Goal: Task Accomplishment & Management: Manage account settings

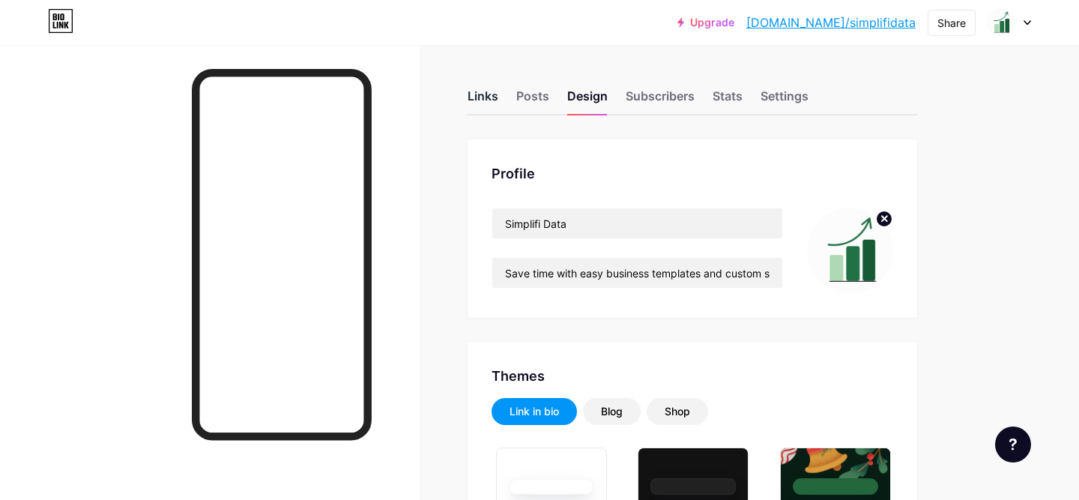
click at [477, 103] on div "Links" at bounding box center [483, 100] width 31 height 27
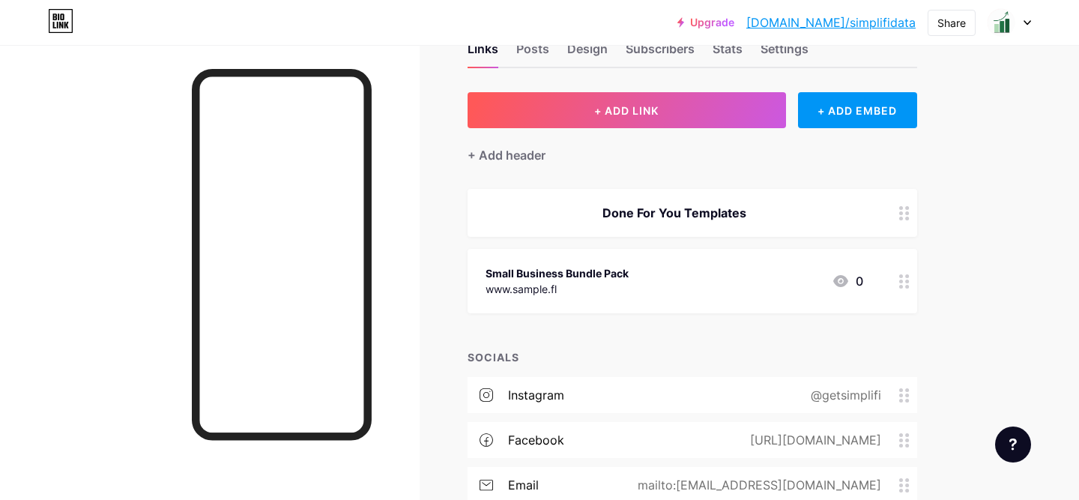
scroll to position [65, 0]
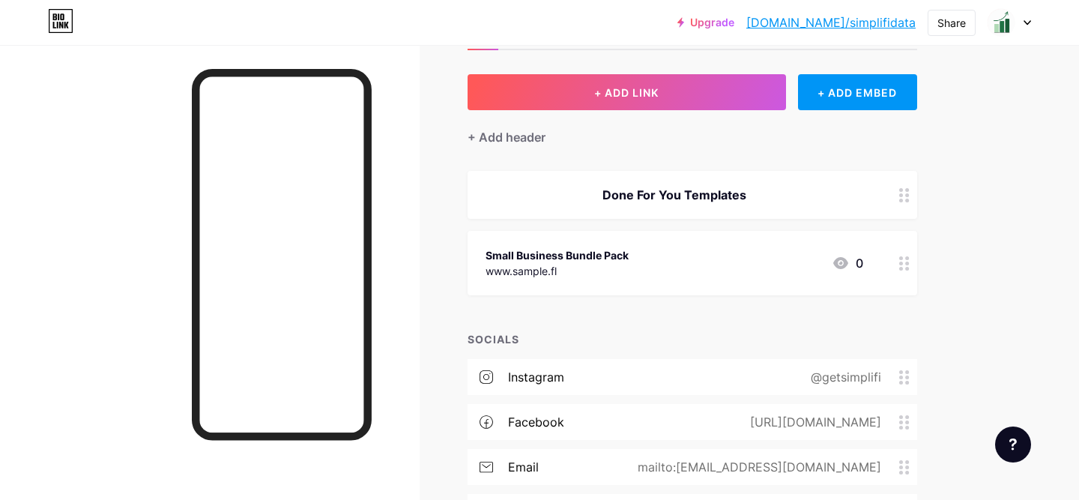
click at [905, 259] on icon at bounding box center [904, 263] width 10 height 14
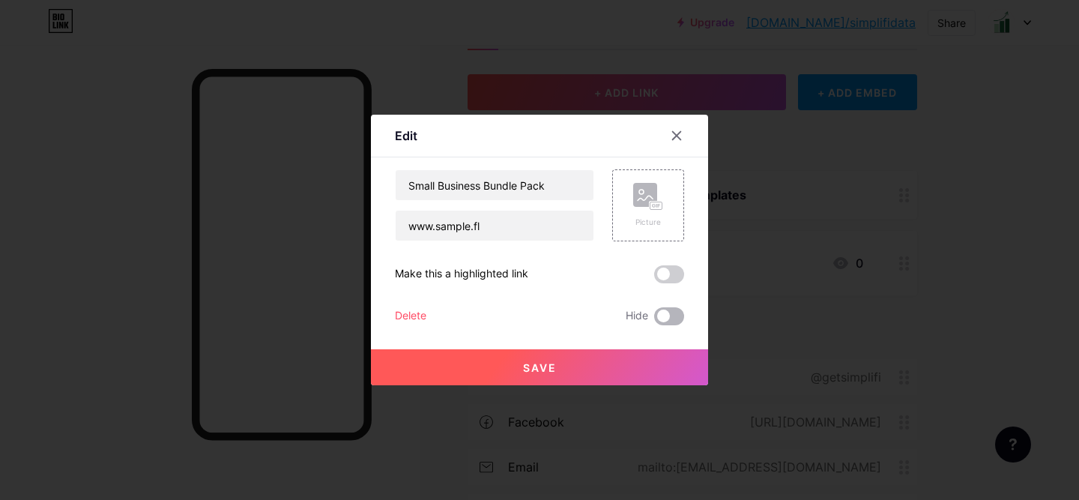
click at [660, 313] on span at bounding box center [669, 316] width 30 height 18
click at [654, 320] on input "checkbox" at bounding box center [654, 320] width 0 height 0
click at [561, 356] on button "Save" at bounding box center [539, 367] width 337 height 36
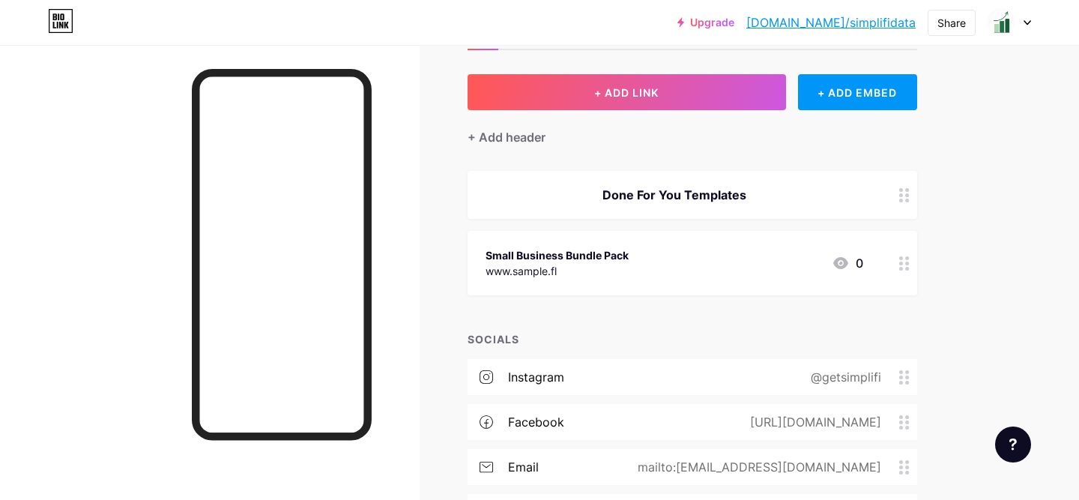
click at [896, 198] on div at bounding box center [904, 195] width 25 height 48
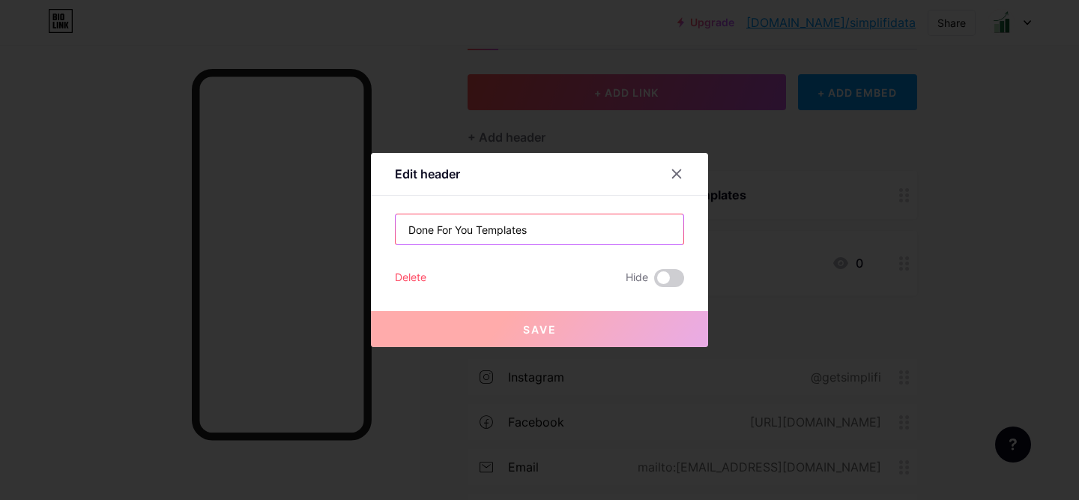
click at [585, 223] on input "Done For You Templates" at bounding box center [540, 229] width 288 height 30
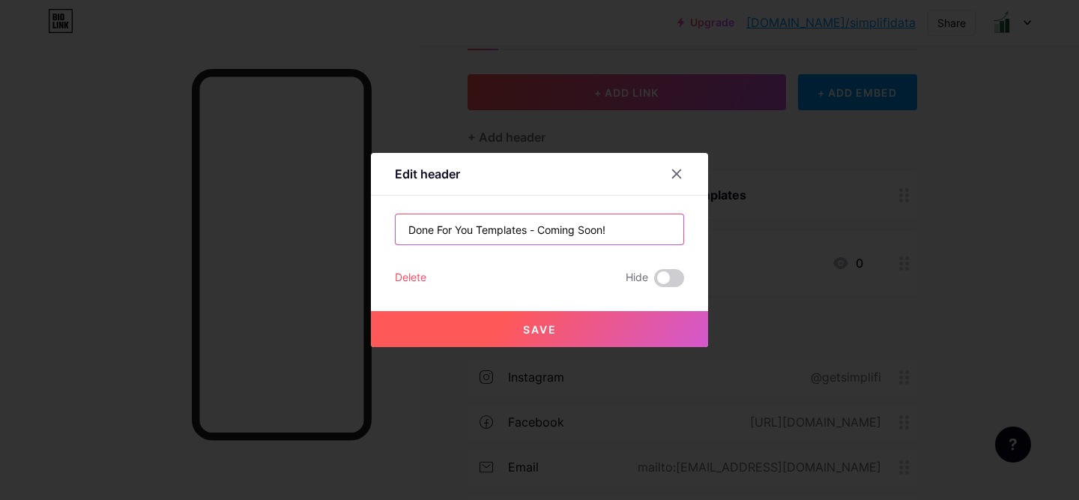
type input "Done For You Templates - Coming Soon!"
click at [571, 327] on button "Save" at bounding box center [539, 329] width 337 height 36
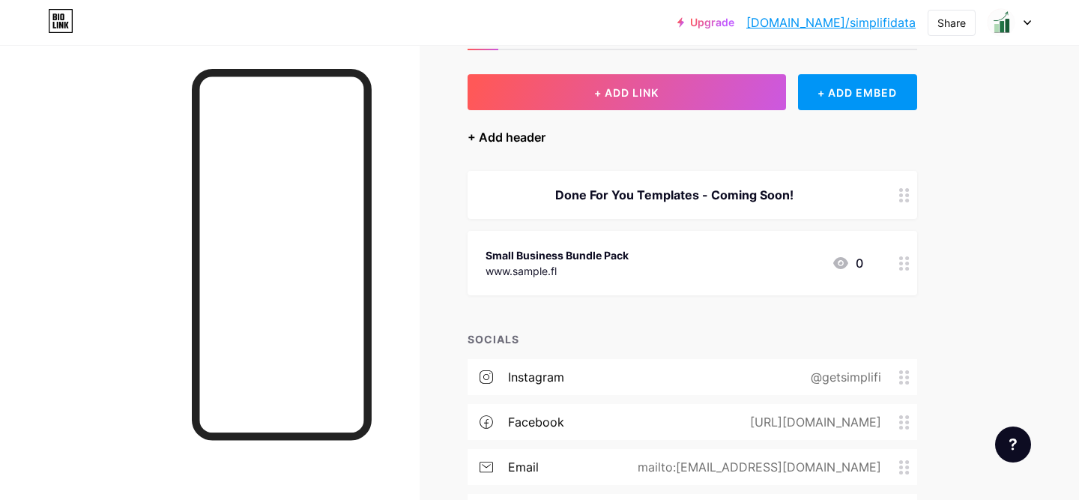
click at [519, 138] on div "+ Add header" at bounding box center [507, 137] width 78 height 18
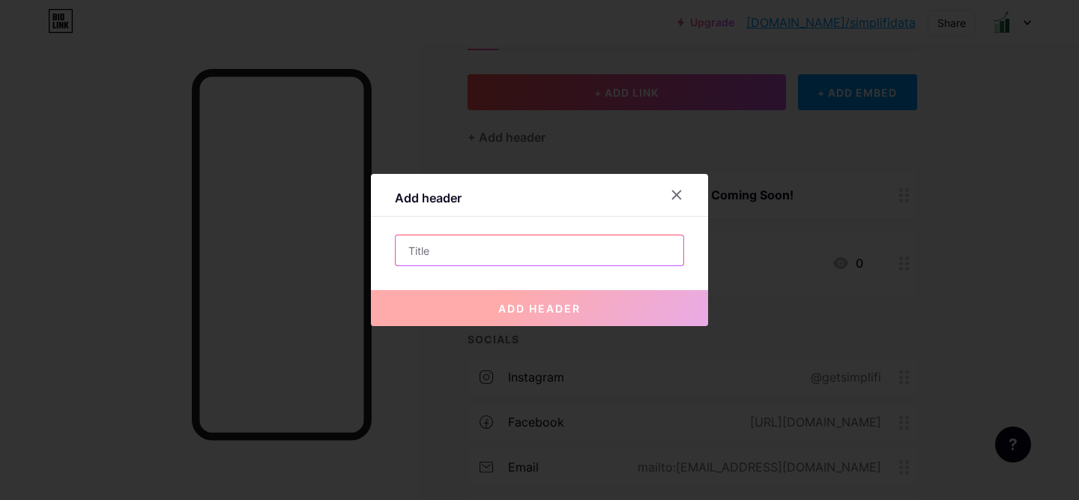
click at [477, 256] on input "text" at bounding box center [540, 250] width 288 height 30
type input "D"
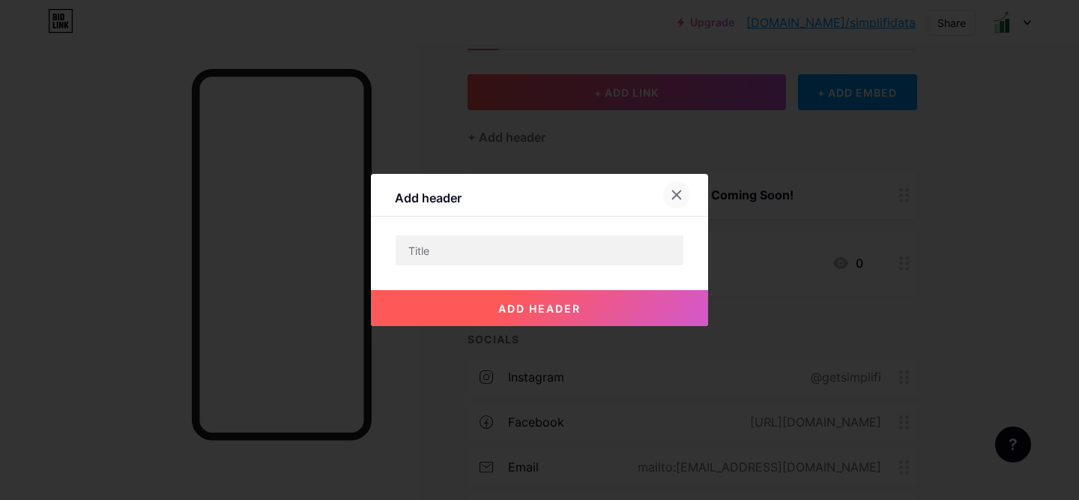
click at [678, 190] on icon at bounding box center [677, 195] width 12 height 12
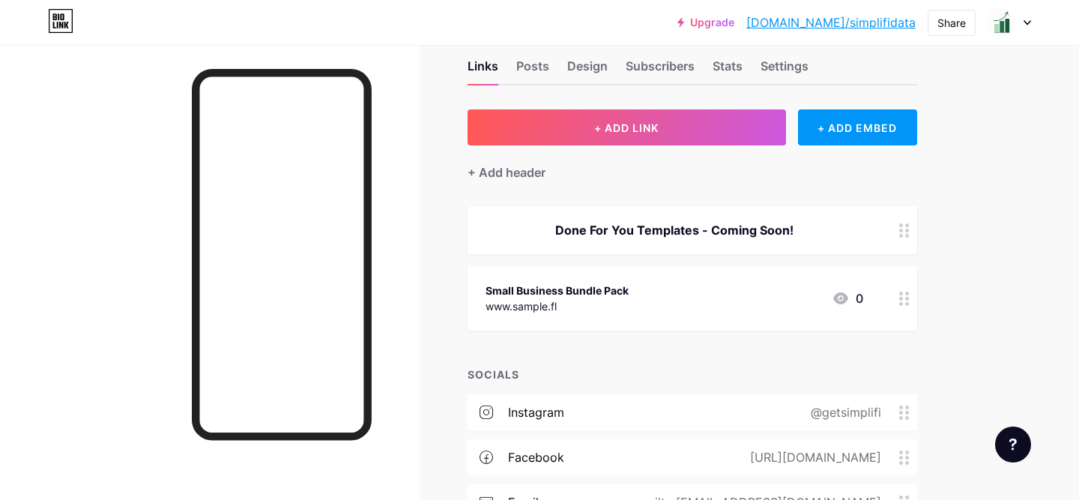
scroll to position [0, 0]
